Goal: Task Accomplishment & Management: Use online tool/utility

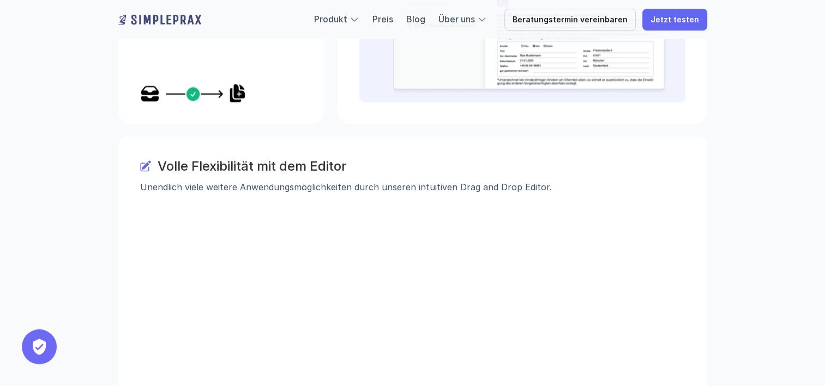
scroll to position [1962, 0]
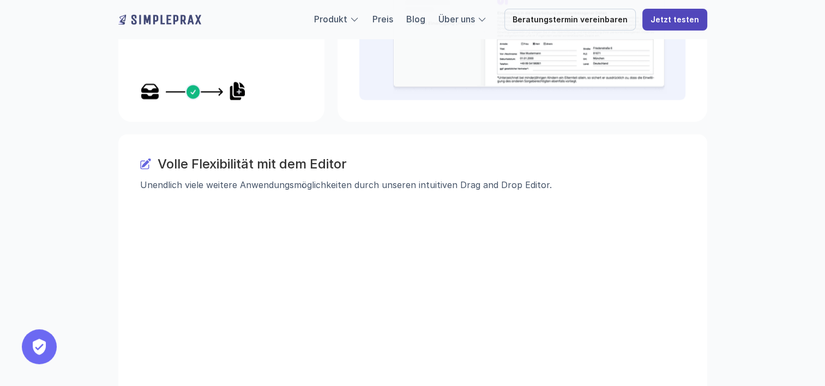
click at [671, 10] on link "Jetzt testen" at bounding box center [674, 20] width 65 height 22
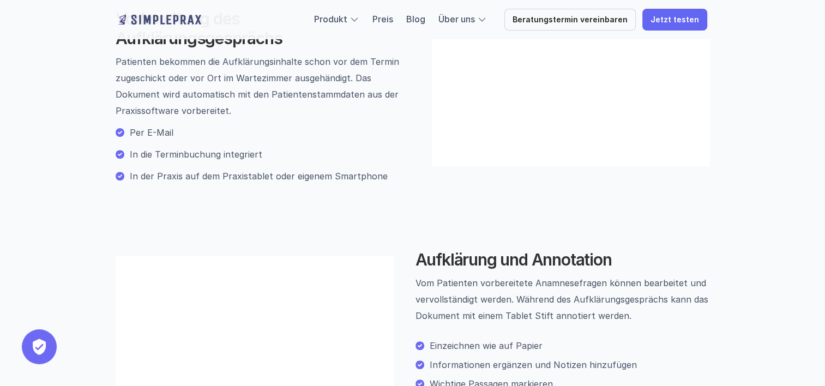
scroll to position [382, 0]
